Goal: Information Seeking & Learning: Find contact information

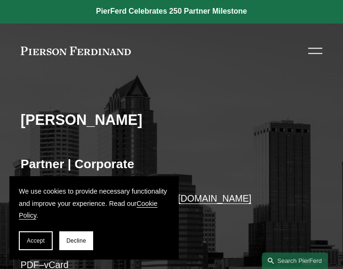
drag, startPoint x: 198, startPoint y: 113, endPoint x: 20, endPoint y: 119, distance: 177.4
drag, startPoint x: 20, startPoint y: 119, endPoint x: 240, endPoint y: 108, distance: 220.4
drag, startPoint x: 240, startPoint y: 108, endPoint x: 48, endPoint y: 135, distance: 194.3
click at [48, 135] on div "[PERSON_NAME]" at bounding box center [172, 133] width 302 height 45
drag, startPoint x: 253, startPoint y: 59, endPoint x: 215, endPoint y: 45, distance: 39.6
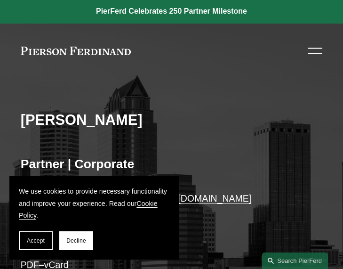
click at [215, 45] on div "About Practices People Locations News & Insights News" at bounding box center [172, 50] width 302 height 17
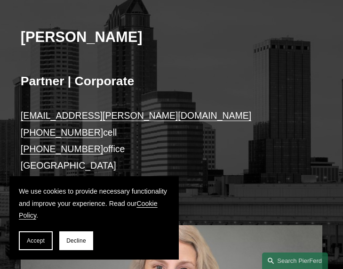
scroll to position [222, 0]
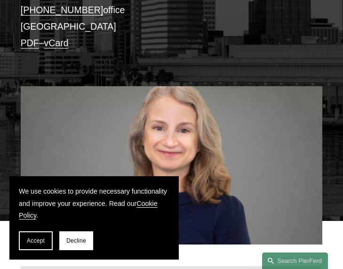
drag, startPoint x: 91, startPoint y: 11, endPoint x: 35, endPoint y: 10, distance: 56.4
click at [35, 10] on p "[EMAIL_ADDRESS][PERSON_NAME][DOMAIN_NAME] [PHONE_NUMBER] cell [PHONE_NUMBER] of…" at bounding box center [172, 9] width 302 height 82
copy link "904.539.9720"
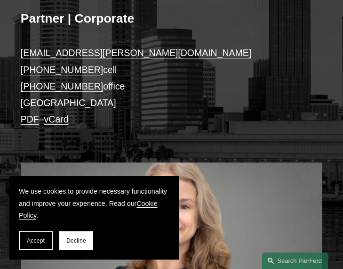
scroll to position [144, 0]
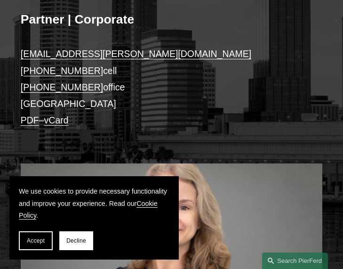
drag, startPoint x: 170, startPoint y: 51, endPoint x: 19, endPoint y: 51, distance: 151.0
drag, startPoint x: 19, startPoint y: 51, endPoint x: 206, endPoint y: 49, distance: 187.2
drag, startPoint x: 206, startPoint y: 49, endPoint x: 148, endPoint y: 48, distance: 57.9
click at [148, 48] on p "[EMAIL_ADDRESS][PERSON_NAME][DOMAIN_NAME] [PHONE_NUMBER] cell [PHONE_NUMBER] of…" at bounding box center [172, 87] width 302 height 82
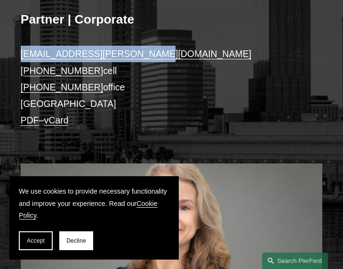
drag, startPoint x: 150, startPoint y: 58, endPoint x: 18, endPoint y: 51, distance: 132.3
click at [18, 51] on div "[PERSON_NAME] Partner | Corporate [EMAIL_ADDRESS][PERSON_NAME][DOMAIN_NAME] [PH…" at bounding box center [171, 120] width 343 height 353
copy link "[EMAIL_ADDRESS][PERSON_NAME][DOMAIN_NAME]"
